Goal: Task Accomplishment & Management: Manage account settings

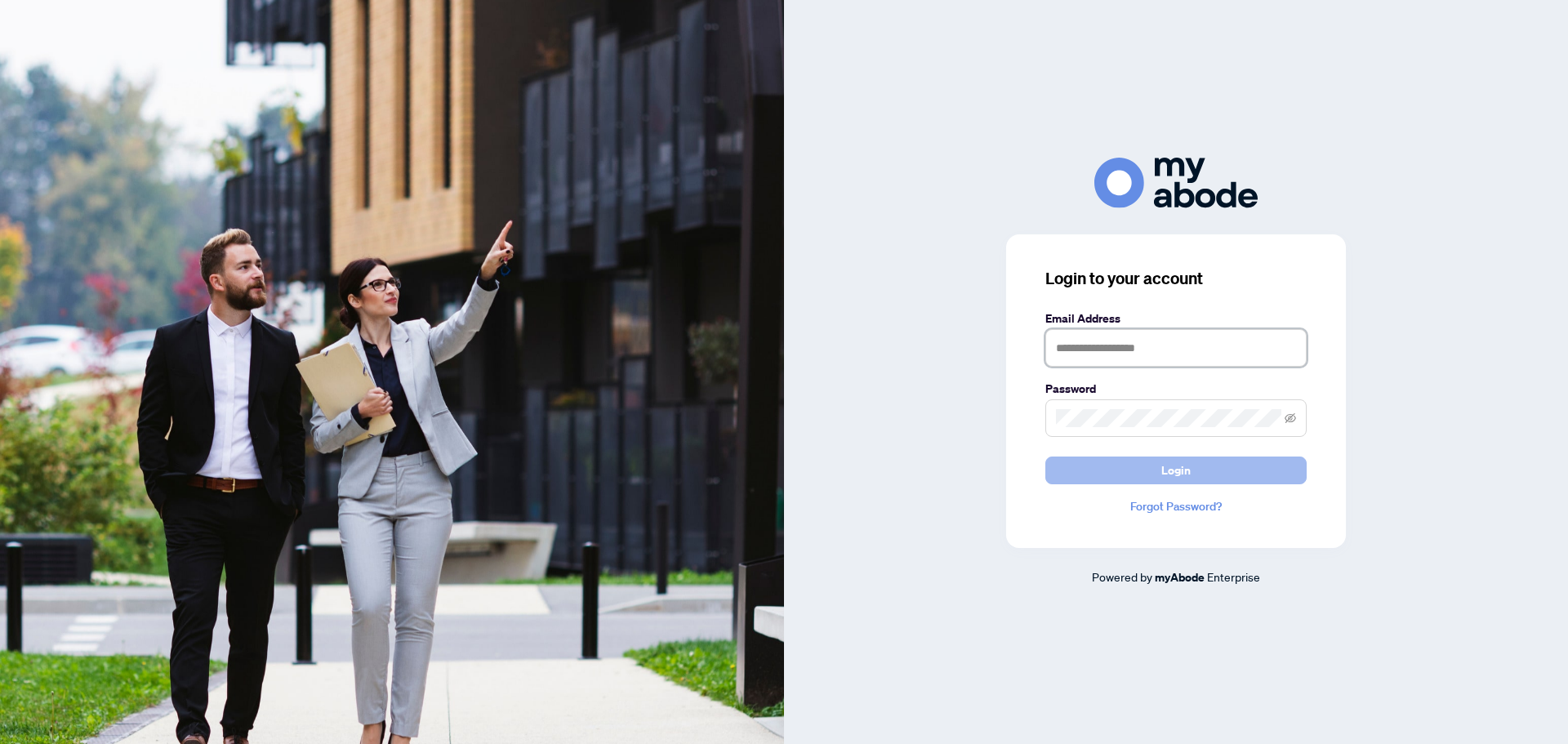
type input "**********"
click at [1133, 464] on button "Login" at bounding box center [1176, 471] width 262 height 28
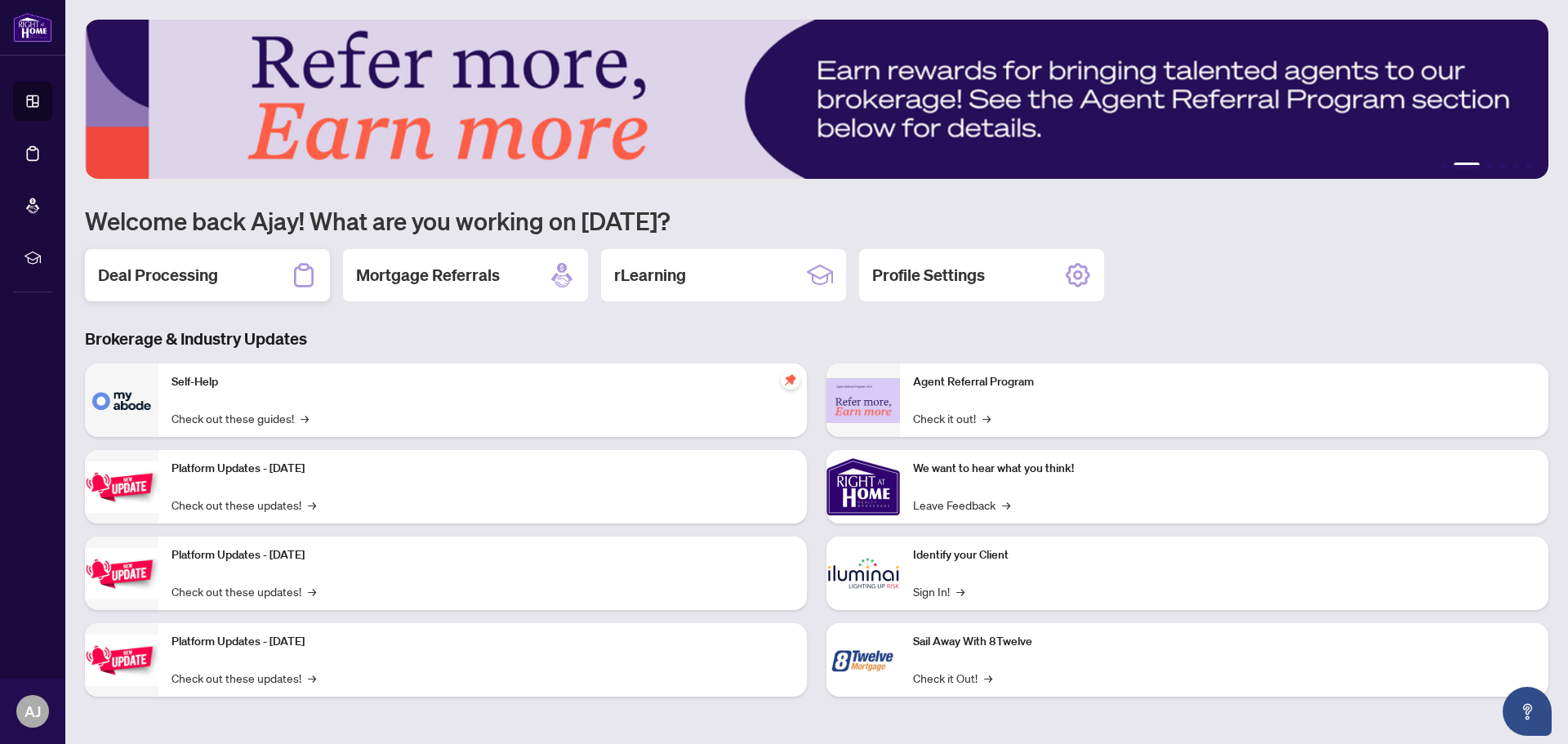
click at [188, 275] on h2 "Deal Processing" at bounding box center [158, 275] width 120 height 23
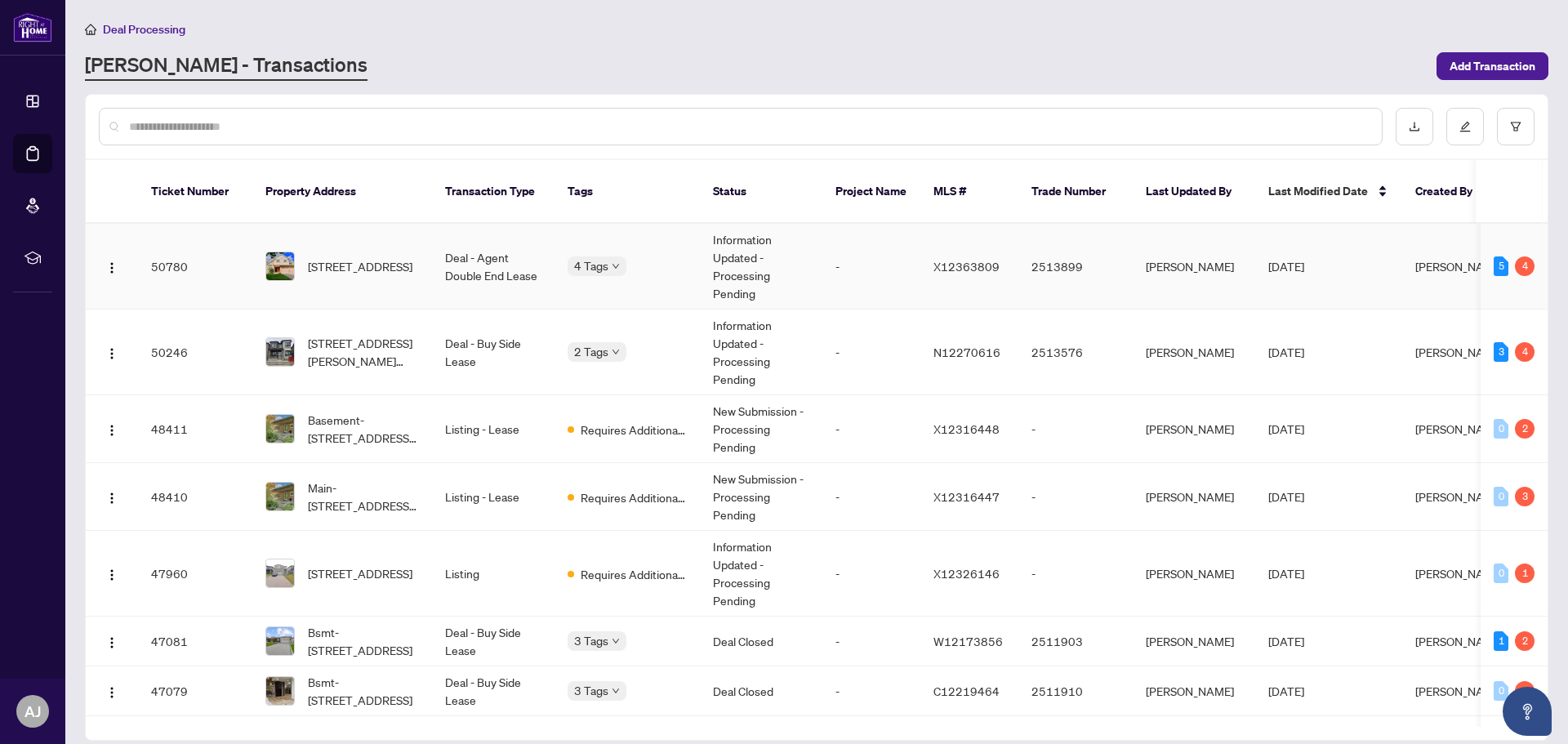
click at [270, 252] on img at bounding box center [281, 266] width 28 height 28
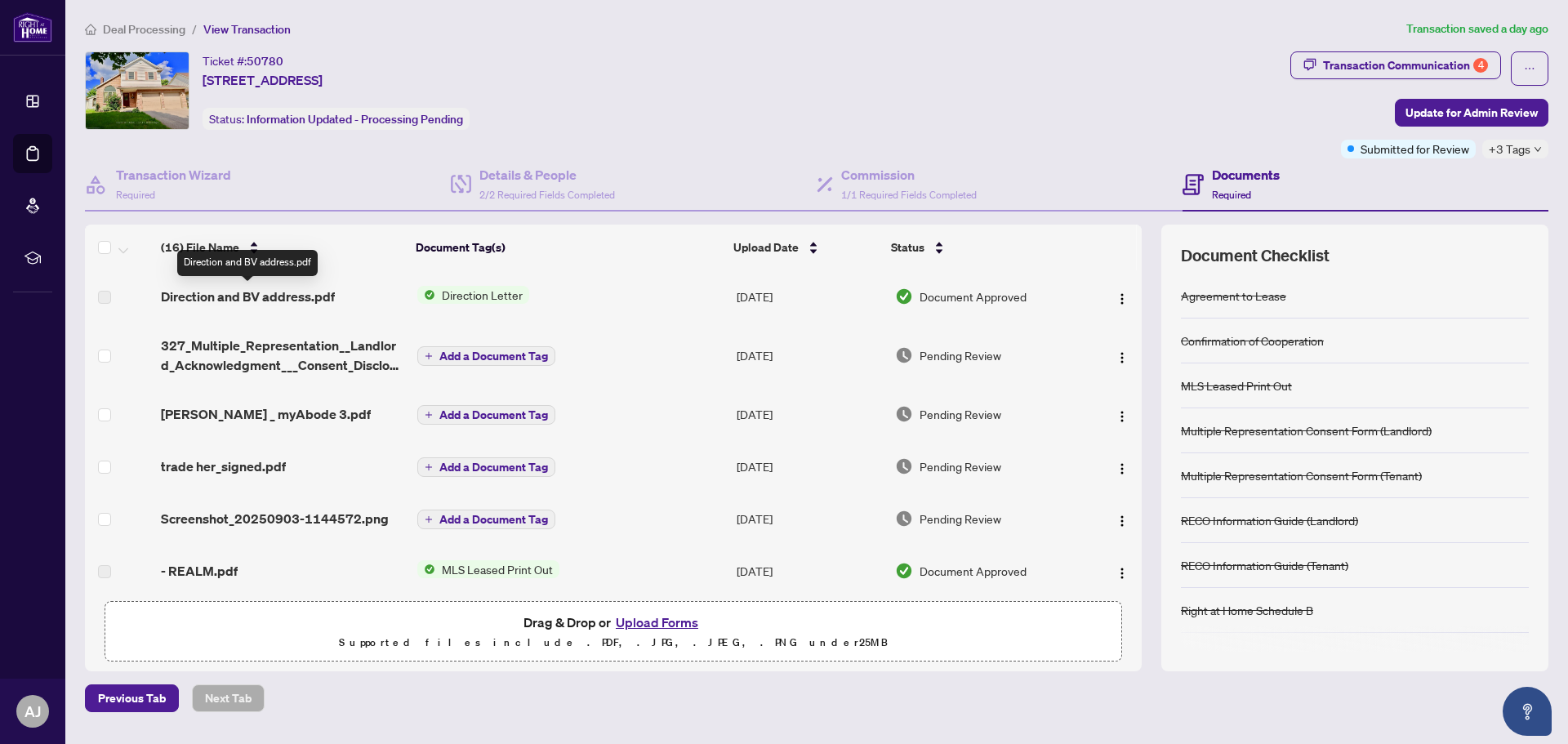
click at [316, 296] on span "Direction and BV address.pdf" at bounding box center [247, 296] width 174 height 20
click at [1117, 294] on img "button" at bounding box center [1122, 299] width 13 height 13
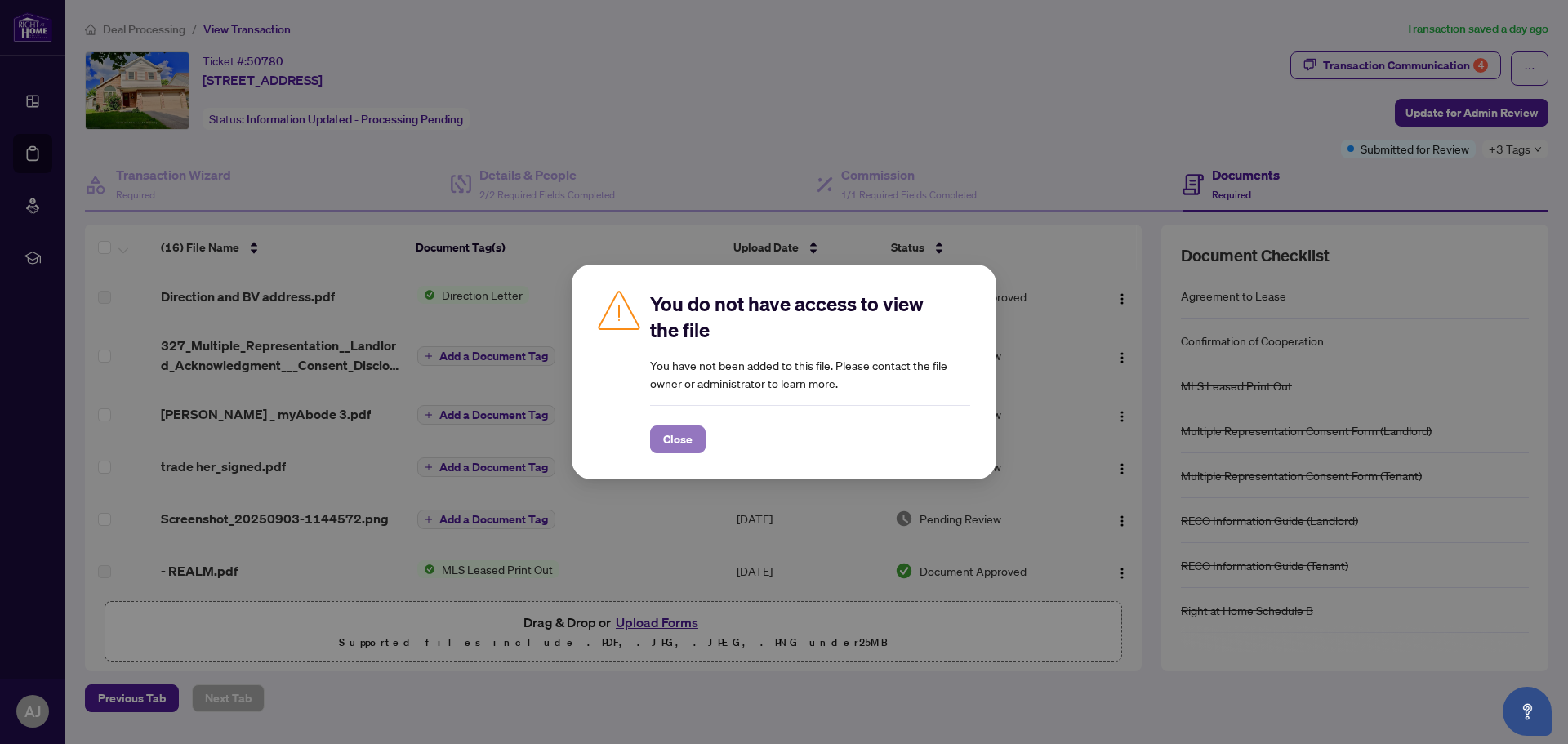
click at [678, 436] on span "Close" at bounding box center [677, 439] width 29 height 26
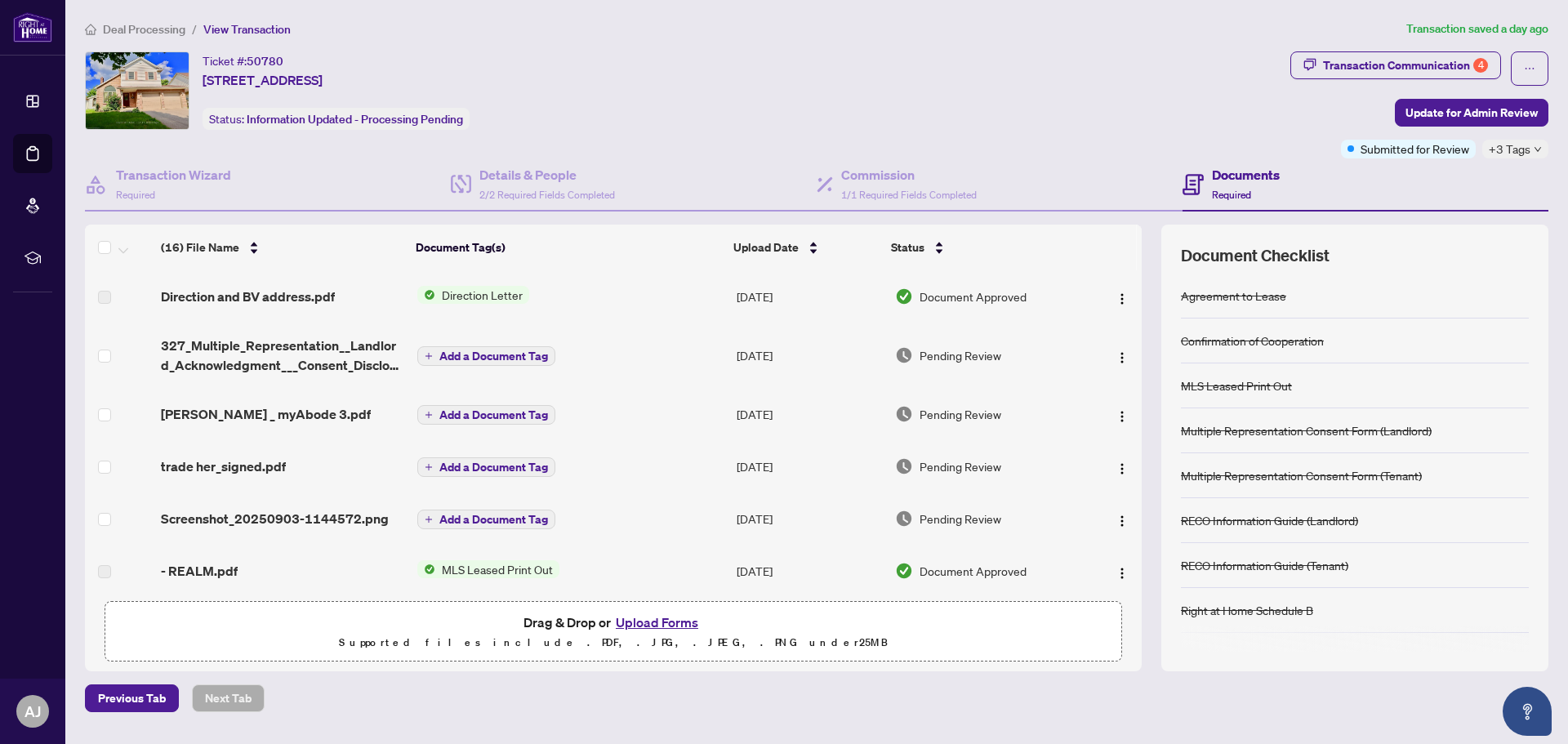
click at [486, 288] on span "Direction Letter" at bounding box center [482, 295] width 94 height 18
click at [473, 350] on span "Direction Letter" at bounding box center [446, 349] width 94 height 18
click at [473, 345] on span "Direction Letter" at bounding box center [446, 349] width 94 height 18
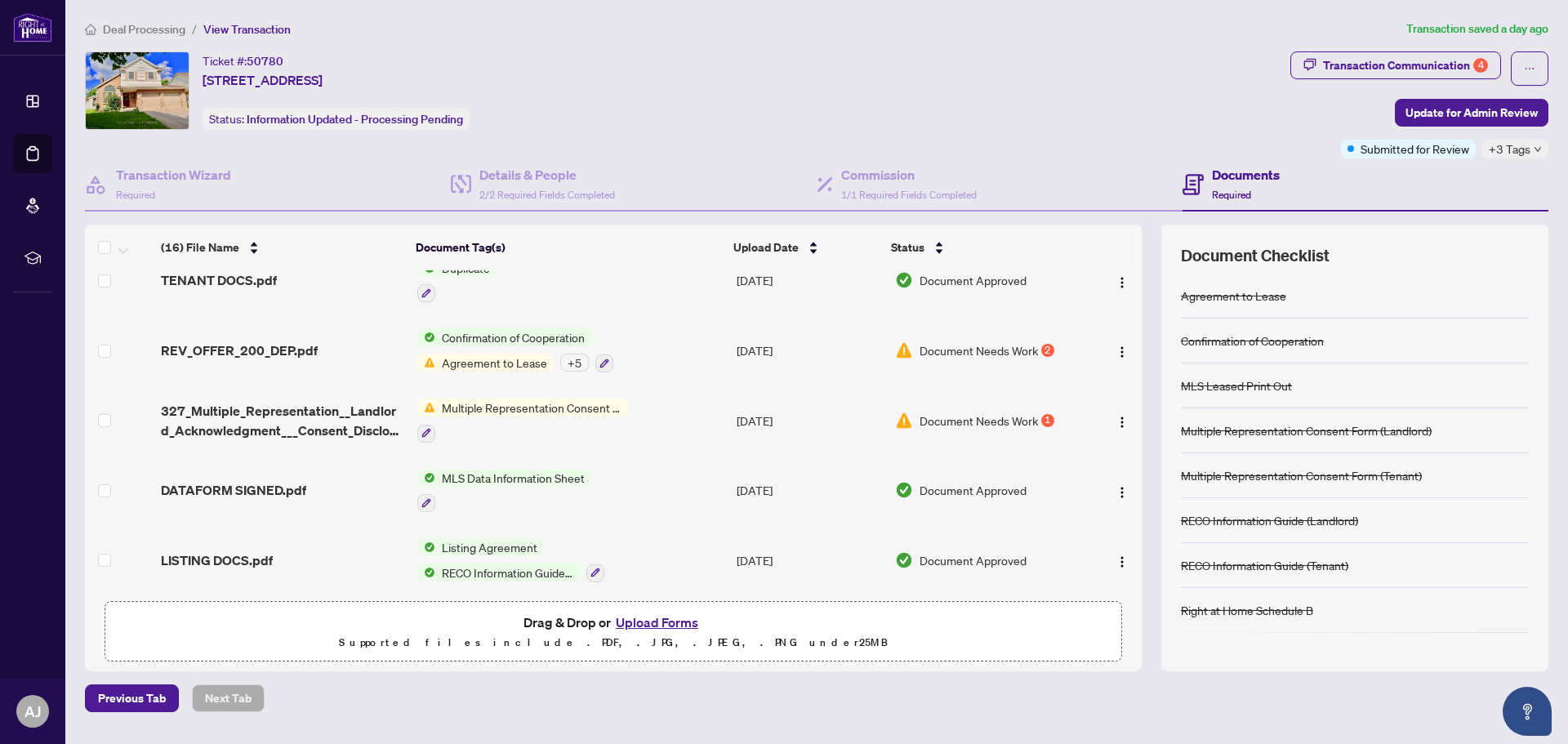
scroll to position [667, 0]
click at [152, 33] on span "Deal Processing" at bounding box center [145, 30] width 83 height 15
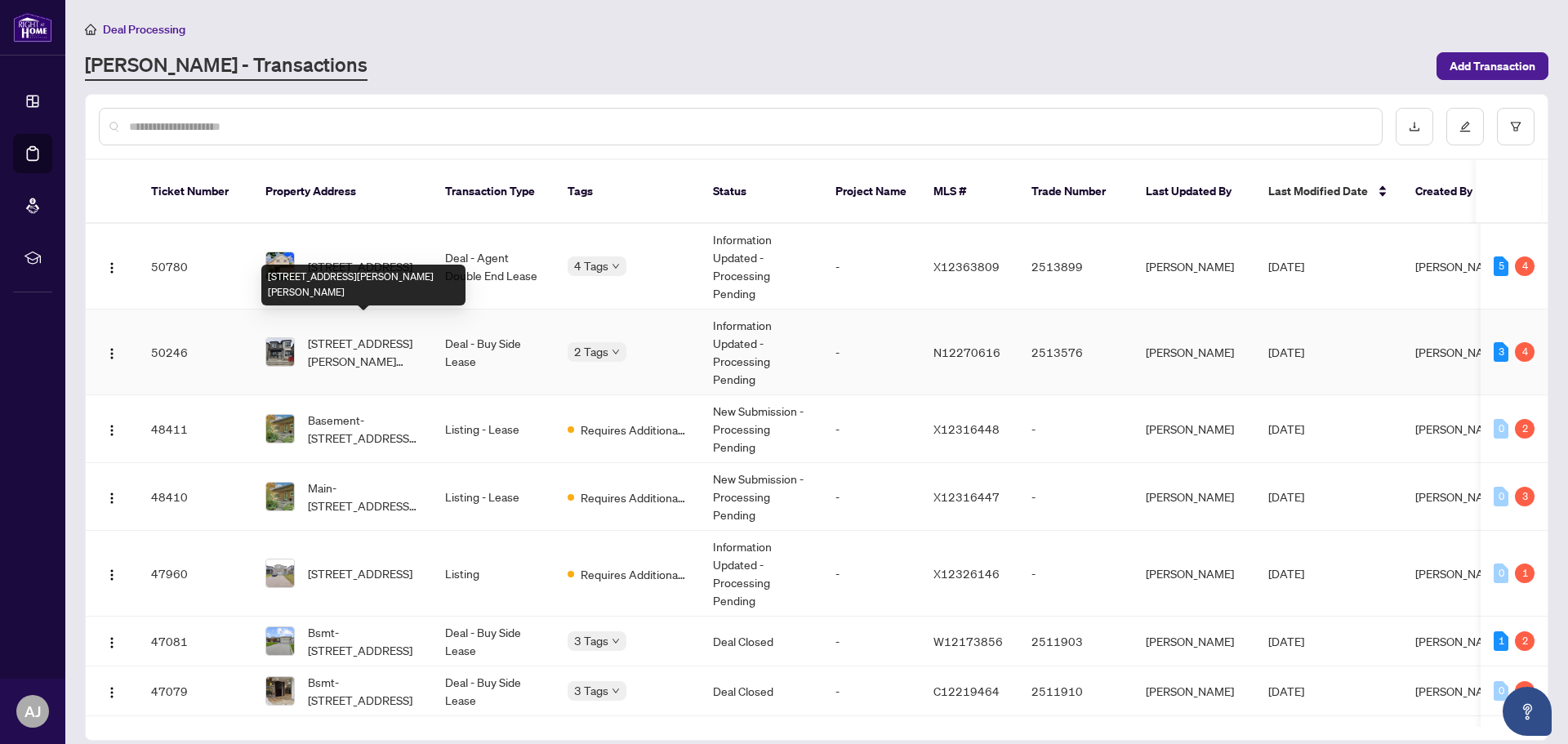
click at [354, 335] on span "60 Rustle Woods Ave, Markham, Ontario L6B 0V2, Canada" at bounding box center [363, 352] width 111 height 36
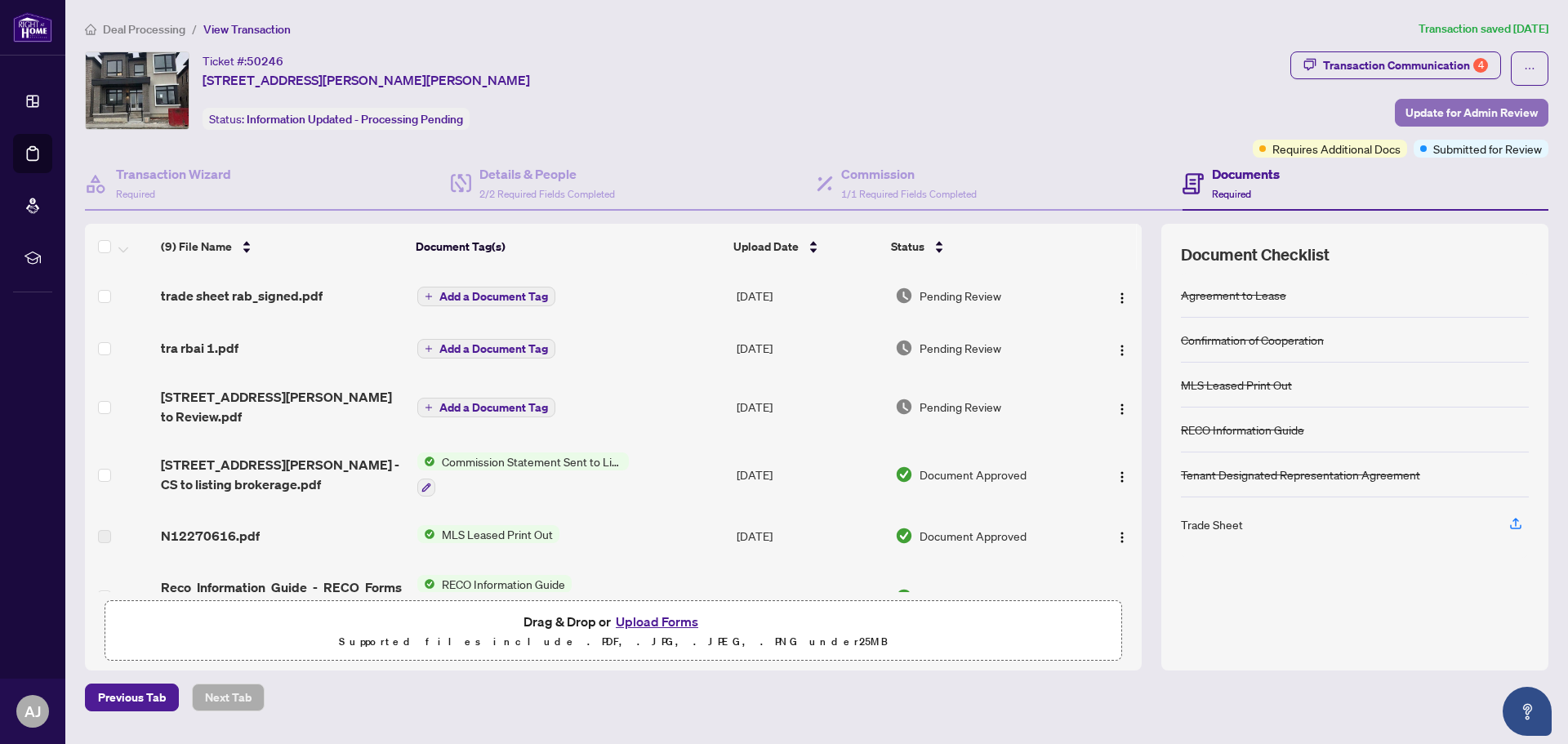
click at [1425, 107] on span "Update for Admin Review" at bounding box center [1471, 113] width 132 height 26
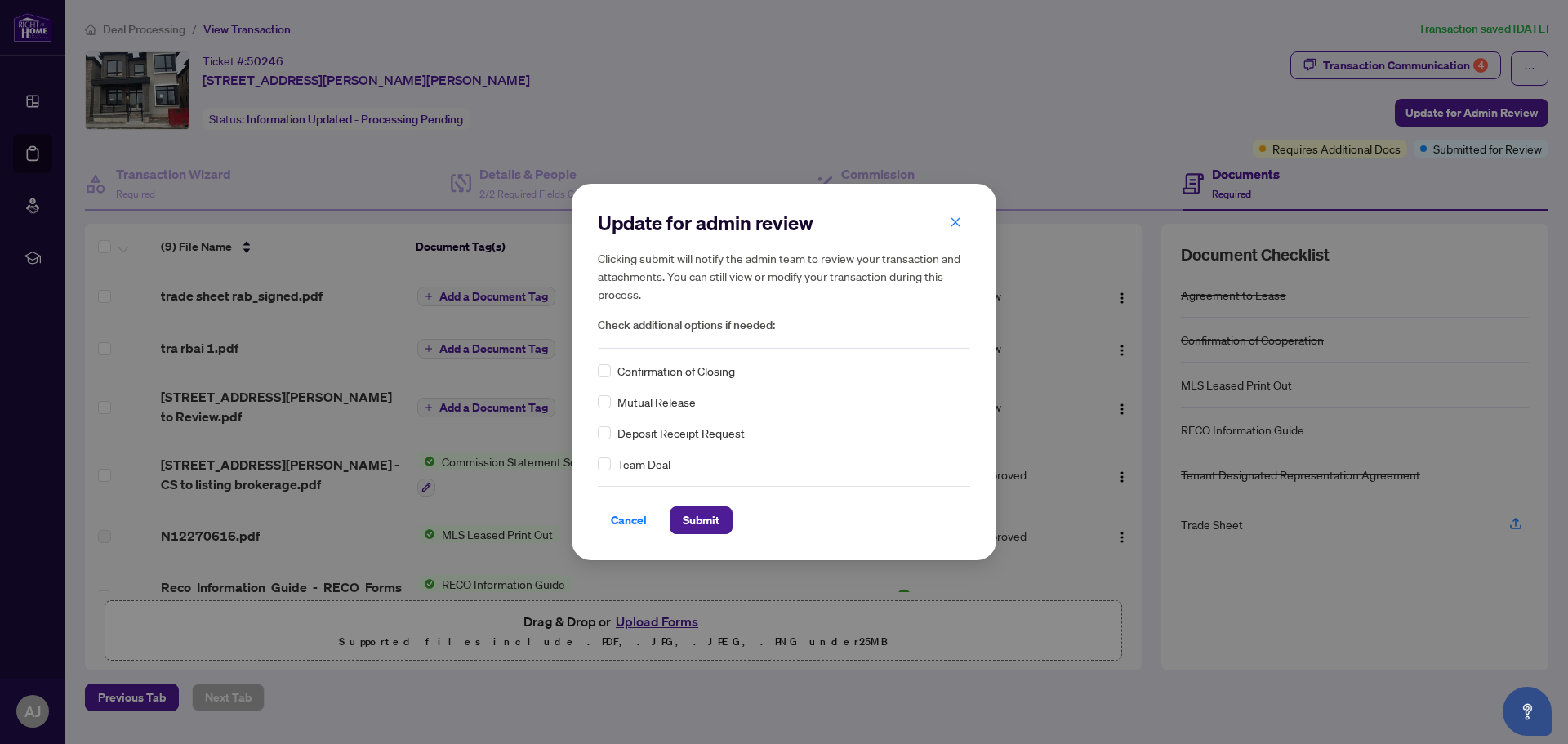
click at [611, 371] on div "Confirmation of Closing" at bounding box center [784, 371] width 373 height 18
drag, startPoint x: 701, startPoint y: 518, endPoint x: 691, endPoint y: 504, distance: 17.2
click at [700, 517] on span "Submit" at bounding box center [701, 521] width 37 height 26
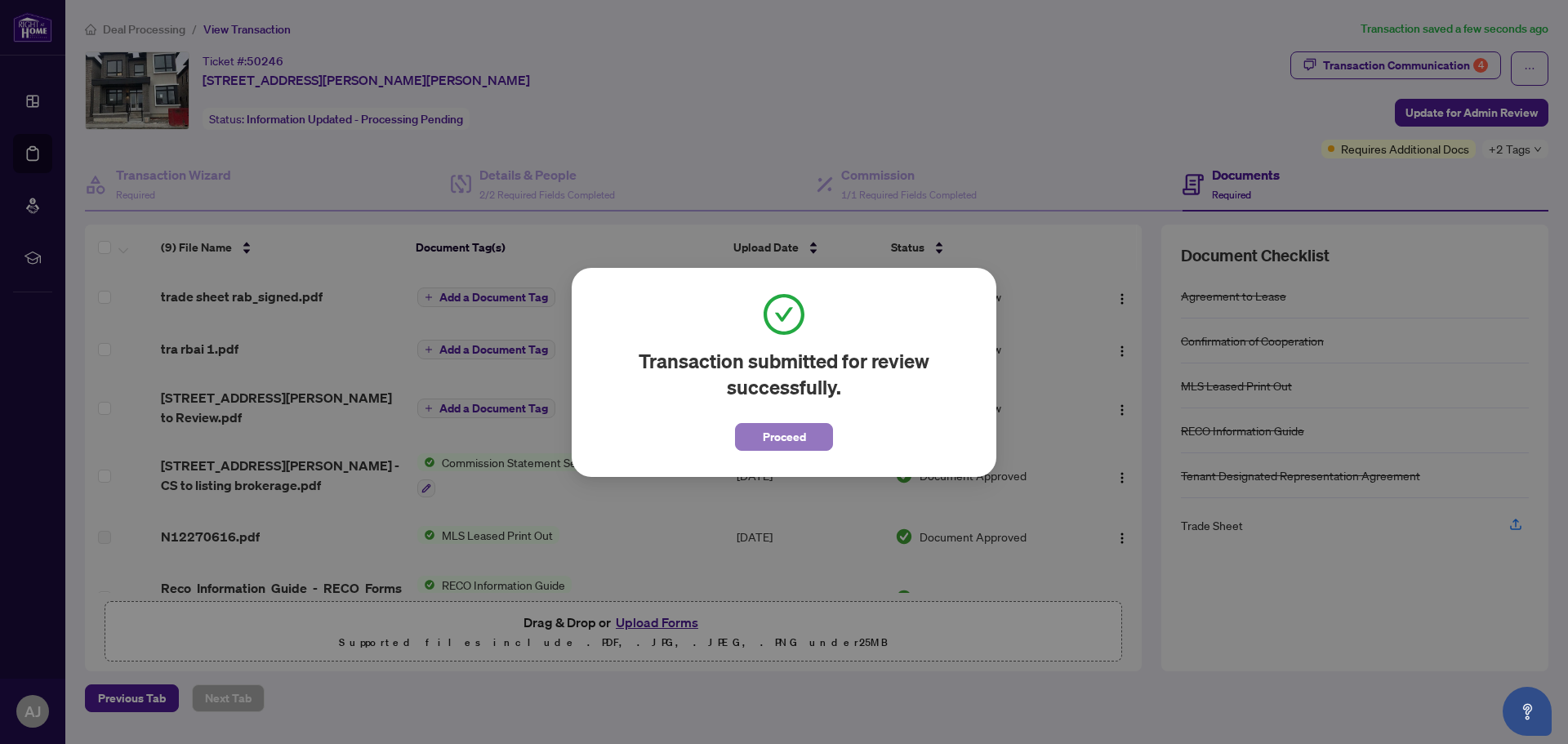
click at [798, 439] on span "Proceed" at bounding box center [784, 437] width 43 height 26
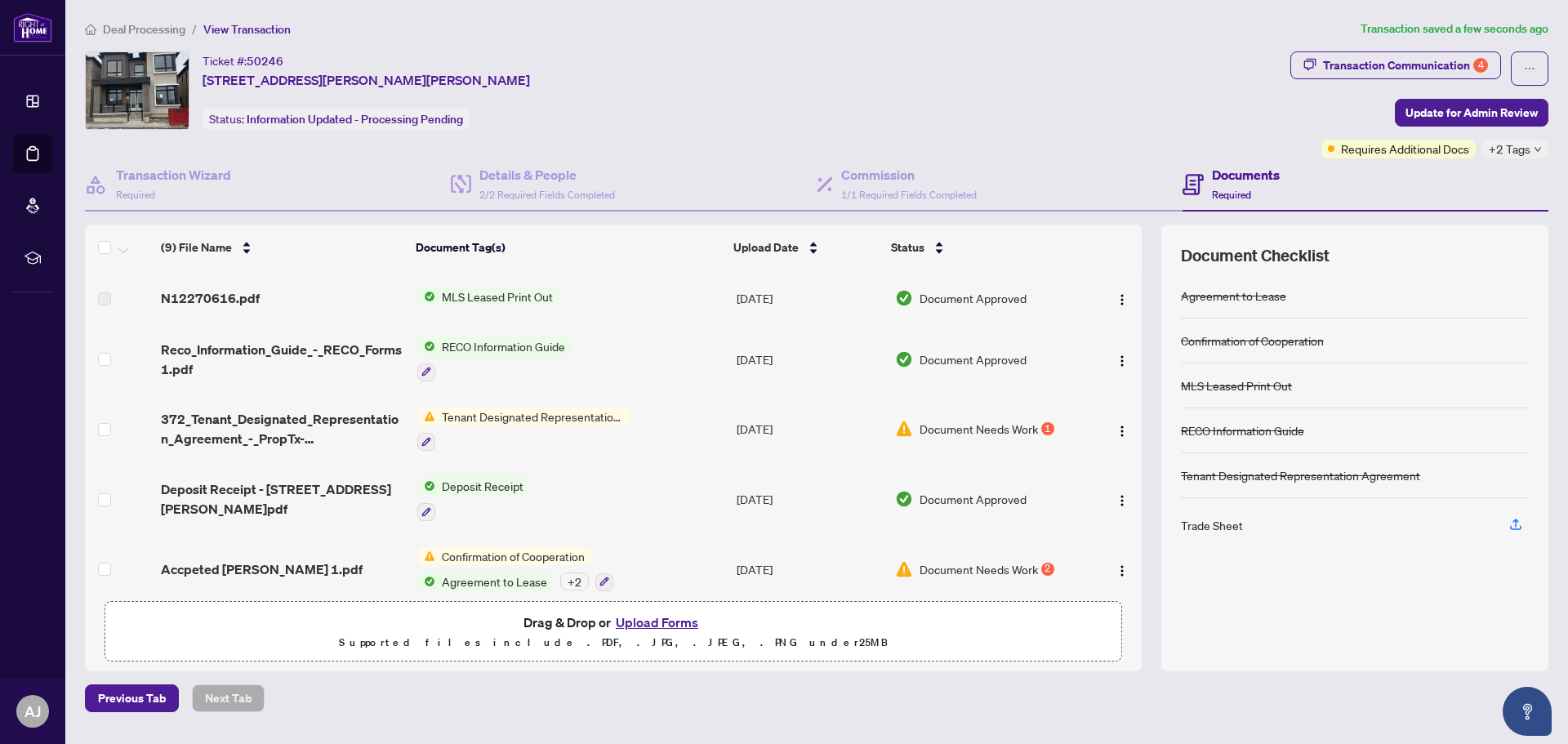
scroll to position [253, 0]
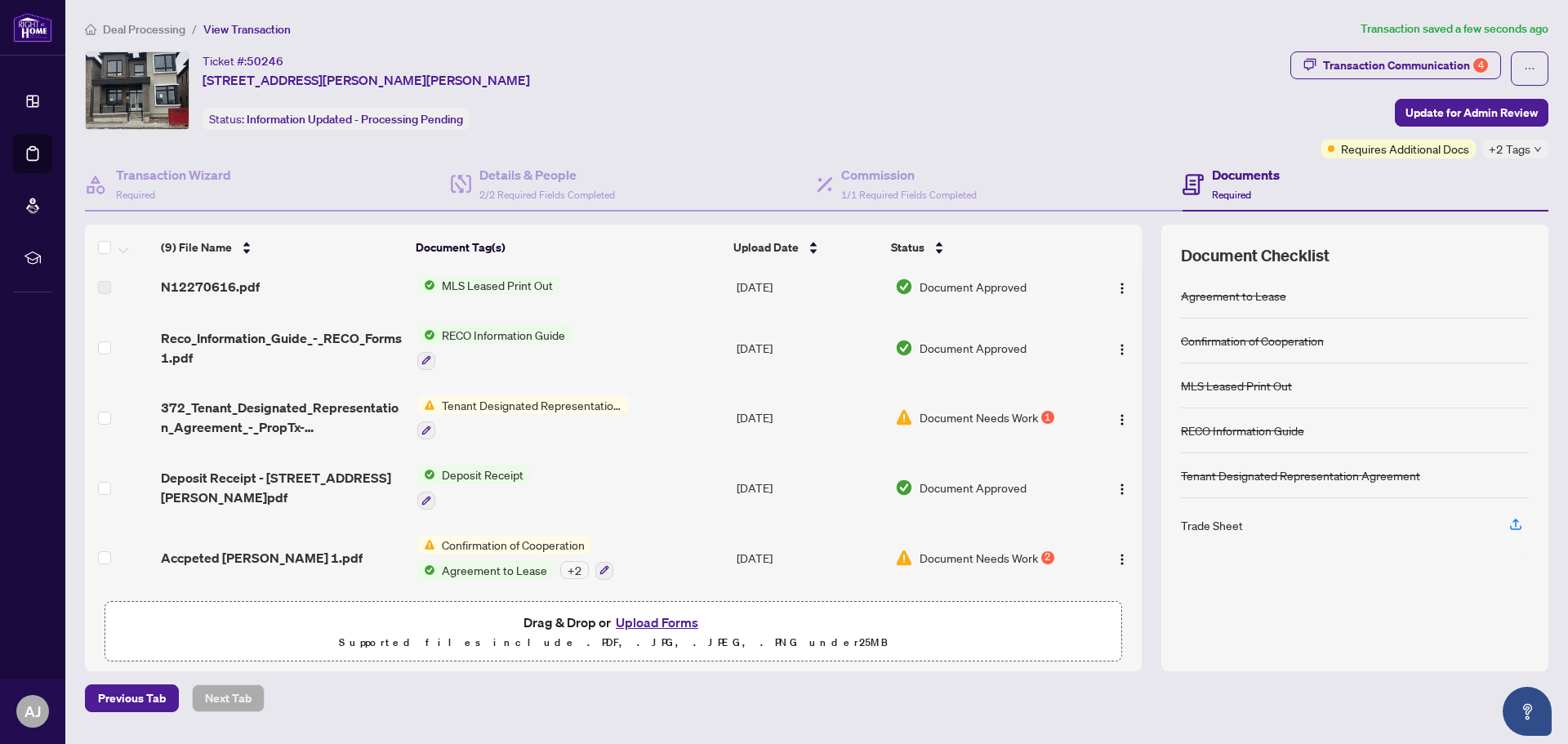
click at [150, 34] on span "Deal Processing" at bounding box center [145, 30] width 83 height 15
